Goal: Transaction & Acquisition: Purchase product/service

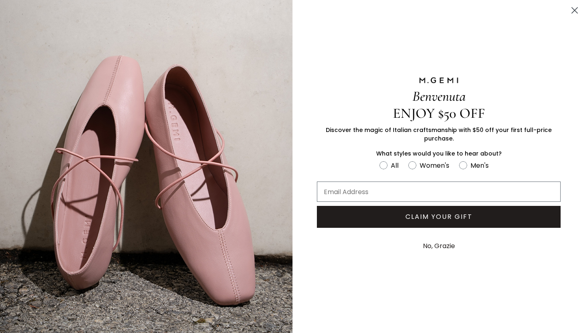
click at [574, 8] on circle "Close dialog" at bounding box center [574, 10] width 13 height 13
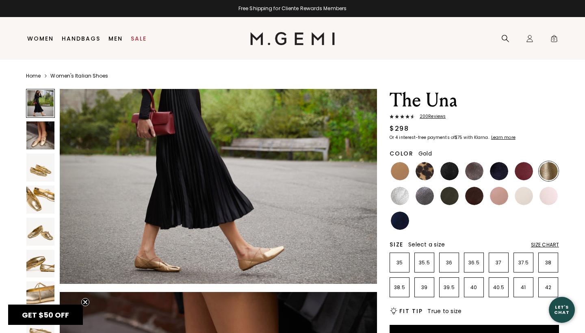
click at [546, 175] on img at bounding box center [548, 171] width 18 height 18
click at [38, 134] on img at bounding box center [40, 135] width 28 height 28
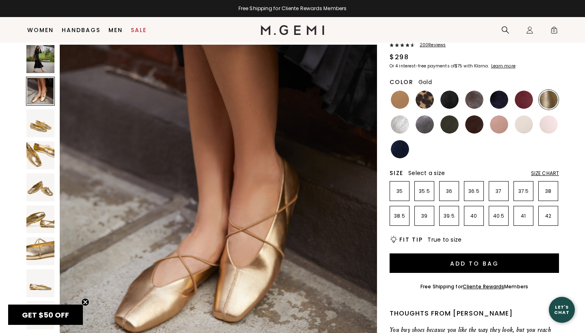
scroll to position [56, 0]
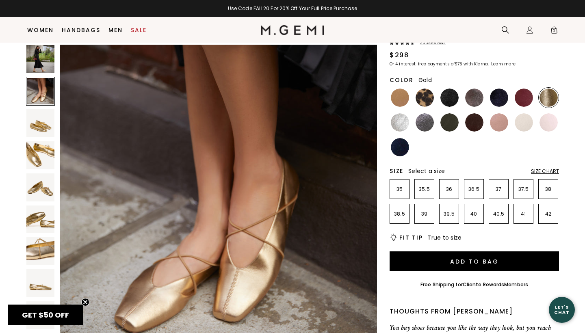
click at [43, 129] on img at bounding box center [40, 123] width 28 height 28
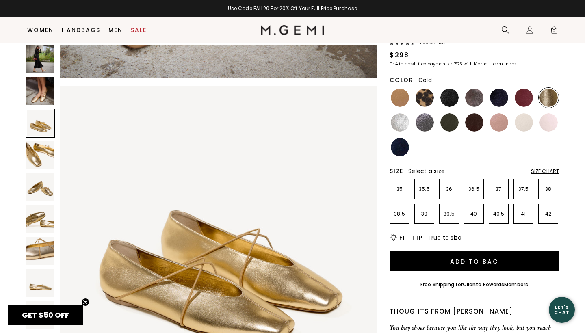
scroll to position [650, 0]
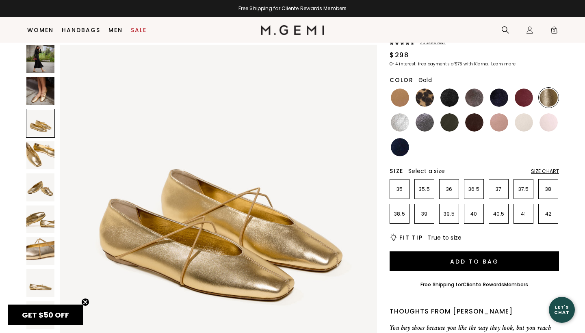
click at [39, 187] on img at bounding box center [40, 187] width 28 height 28
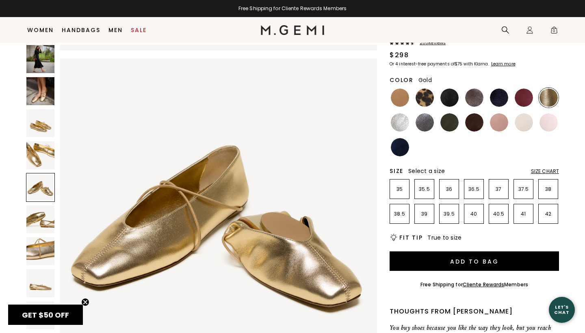
scroll to position [1301, 0]
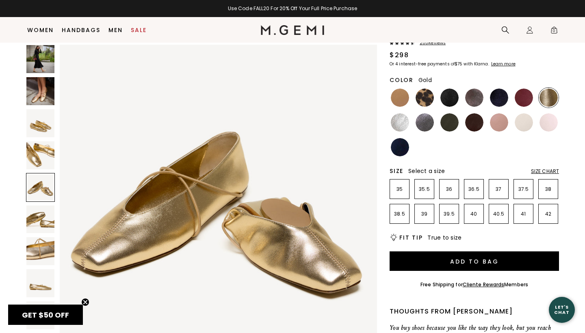
click at [37, 218] on img at bounding box center [40, 219] width 28 height 28
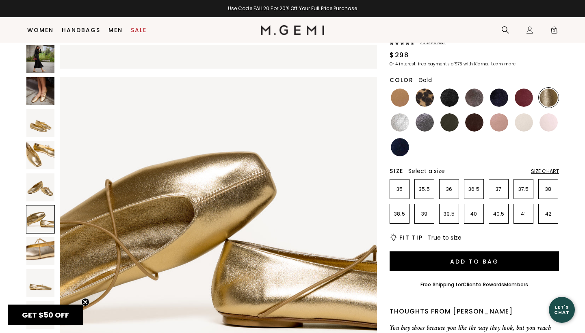
scroll to position [1626, 0]
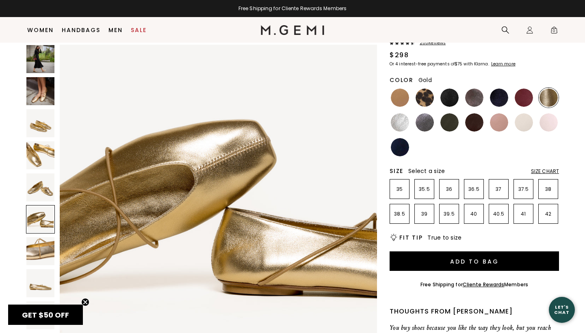
click at [43, 249] on img at bounding box center [40, 251] width 28 height 28
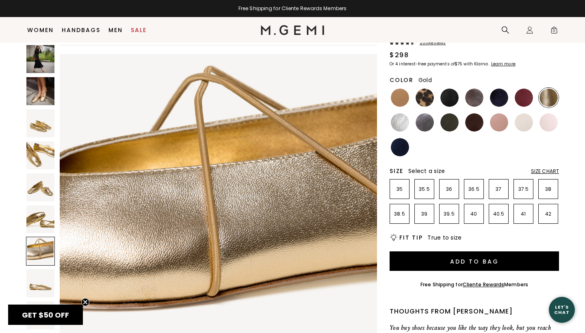
scroll to position [1952, 0]
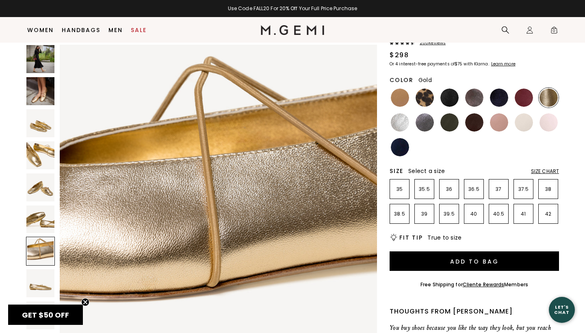
click at [43, 287] on img at bounding box center [40, 283] width 28 height 28
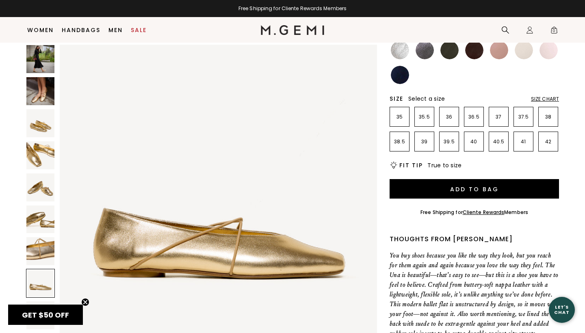
scroll to position [132, 0]
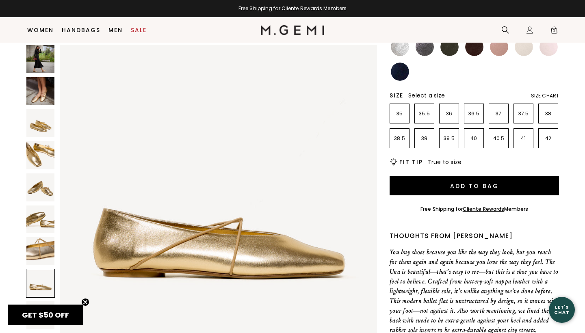
click at [82, 302] on circle "Close teaser" at bounding box center [86, 302] width 8 height 8
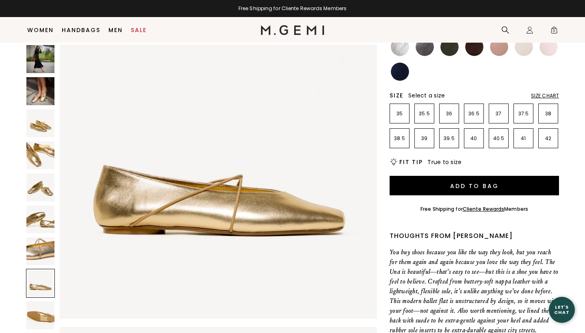
click at [49, 315] on img at bounding box center [40, 315] width 28 height 28
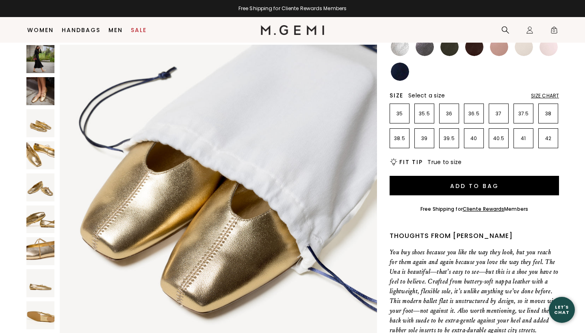
scroll to position [2935, 0]
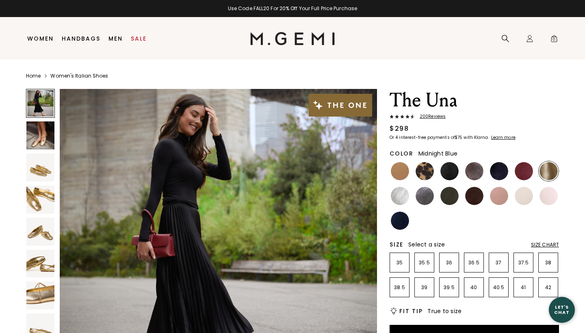
click at [503, 167] on img at bounding box center [499, 171] width 18 height 18
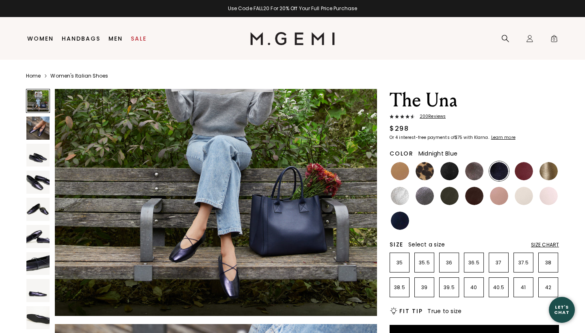
scroll to position [97, 0]
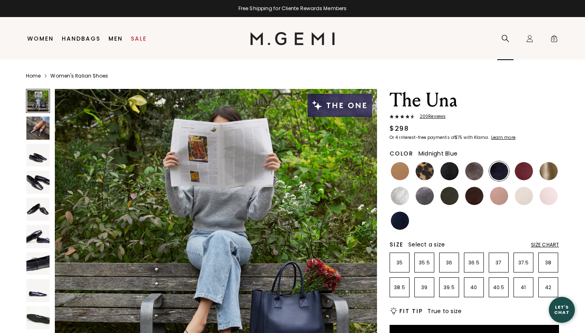
click at [507, 38] on icon at bounding box center [505, 39] width 8 height 8
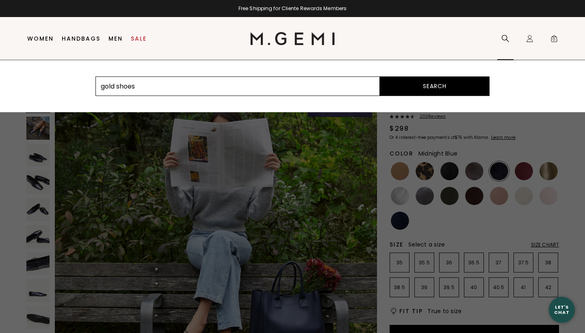
type input "gold shoes"
click at [434, 86] on button "Search" at bounding box center [435, 85] width 110 height 19
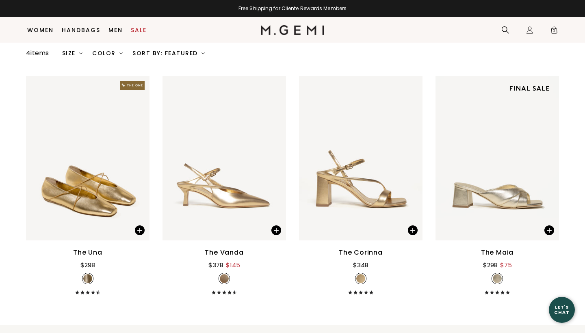
scroll to position [72, 0]
